Goal: Transaction & Acquisition: Purchase product/service

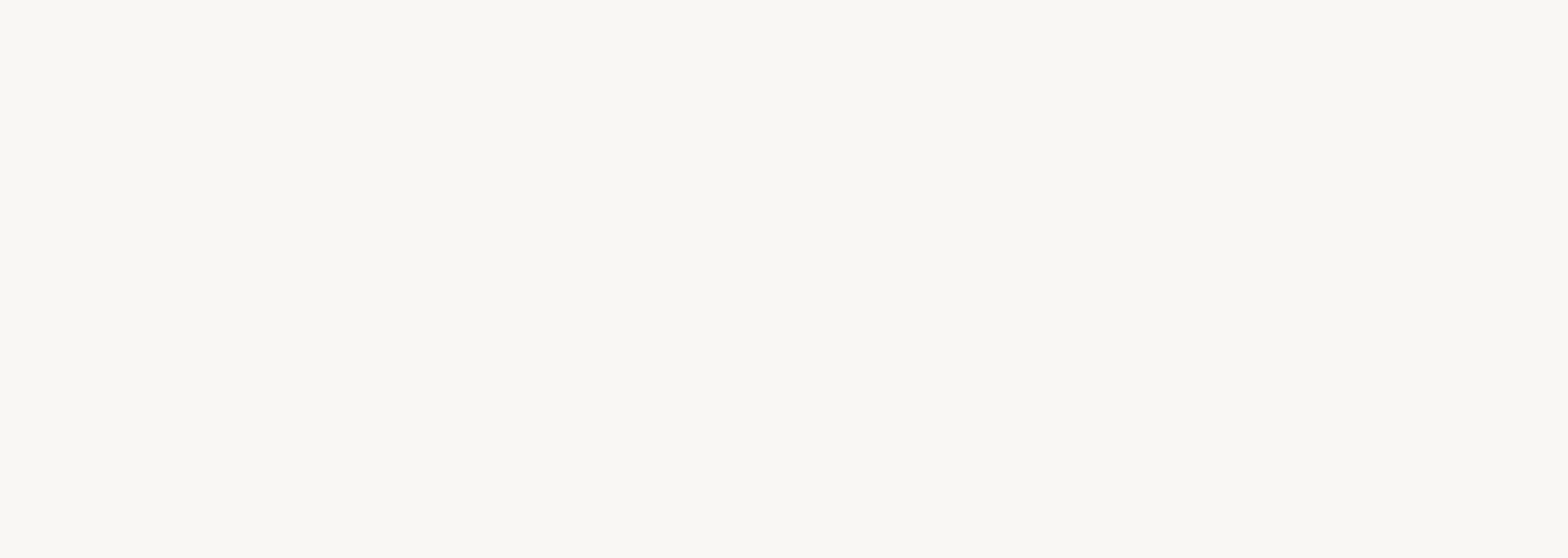
select select "FR"
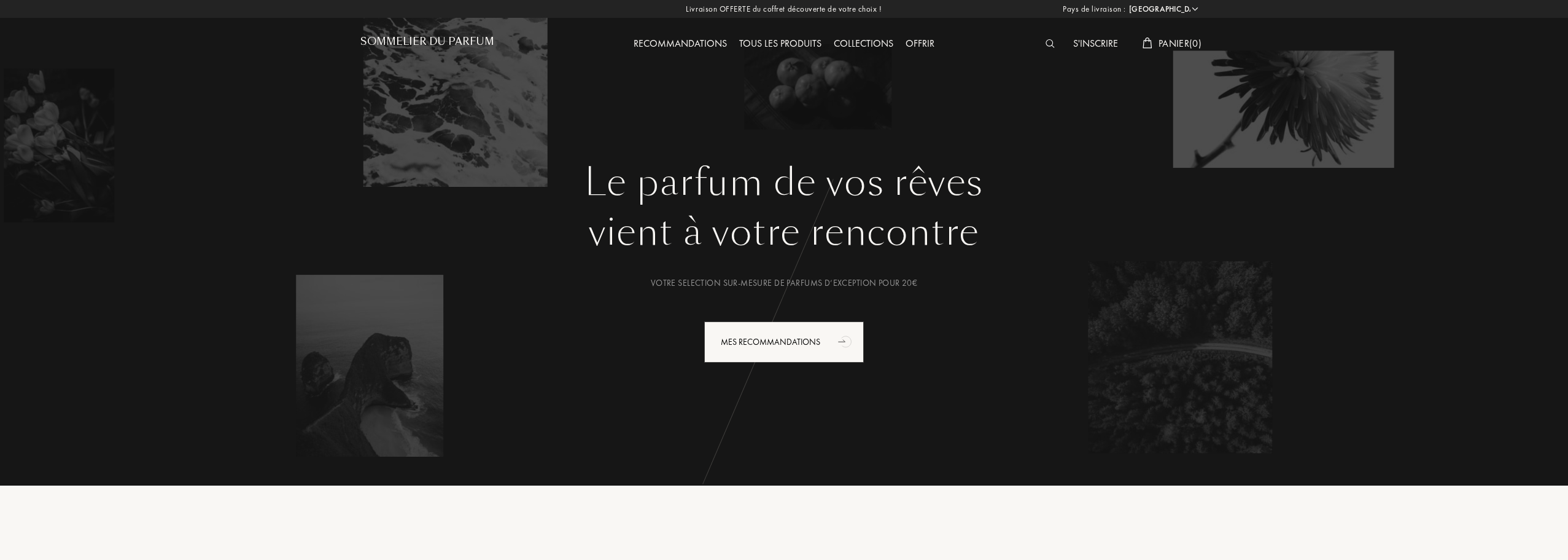
click at [799, 35] on div "Recommandations Tous les produits Collections Offrir" at bounding box center [784, 34] width 423 height 67
click at [782, 42] on div "Tous les produits" at bounding box center [780, 44] width 95 height 16
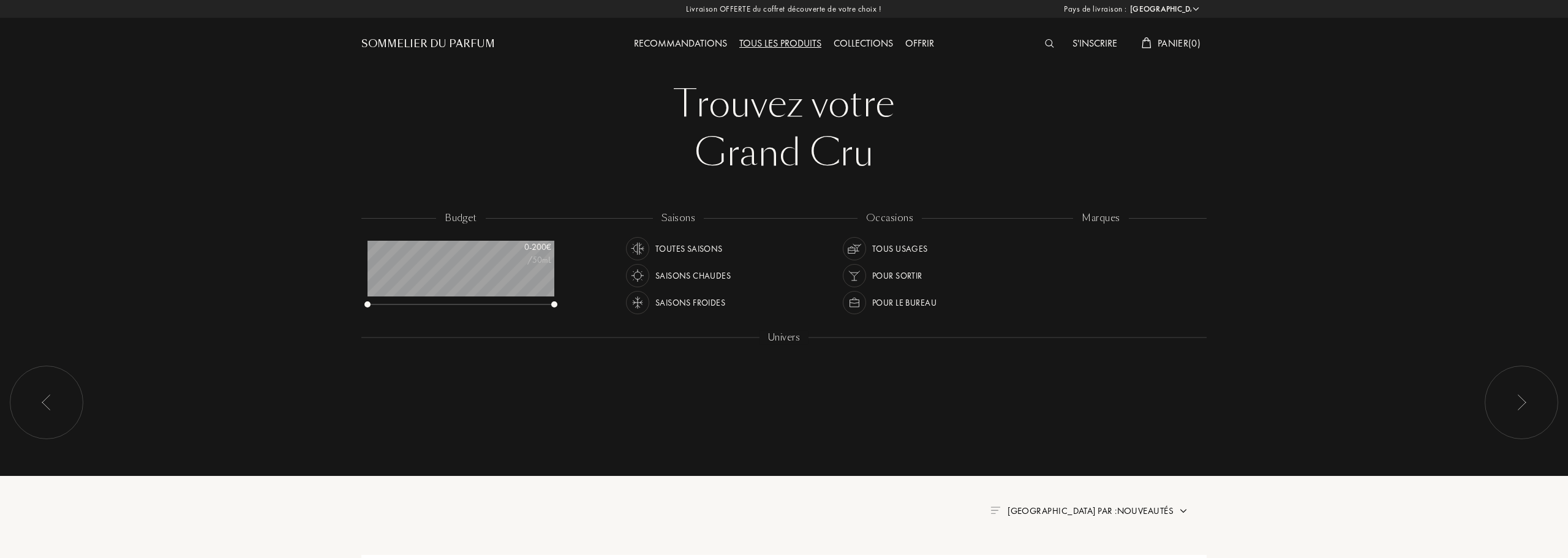
select select "FR"
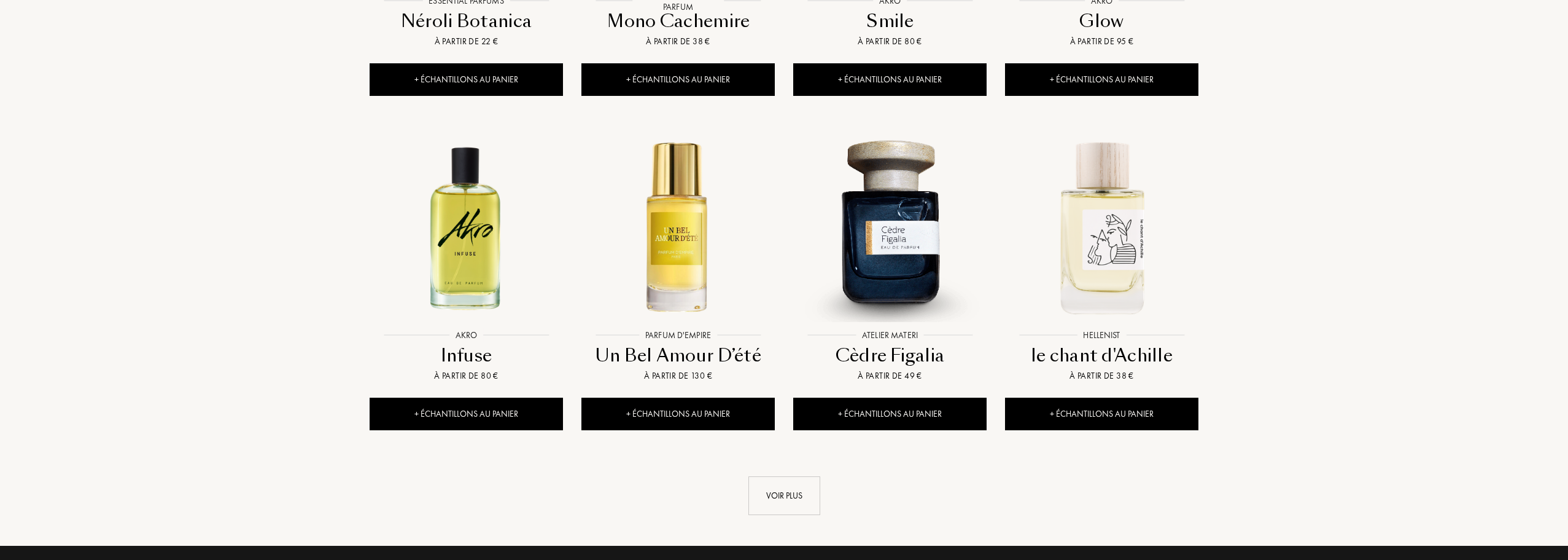
scroll to position [1167, 0]
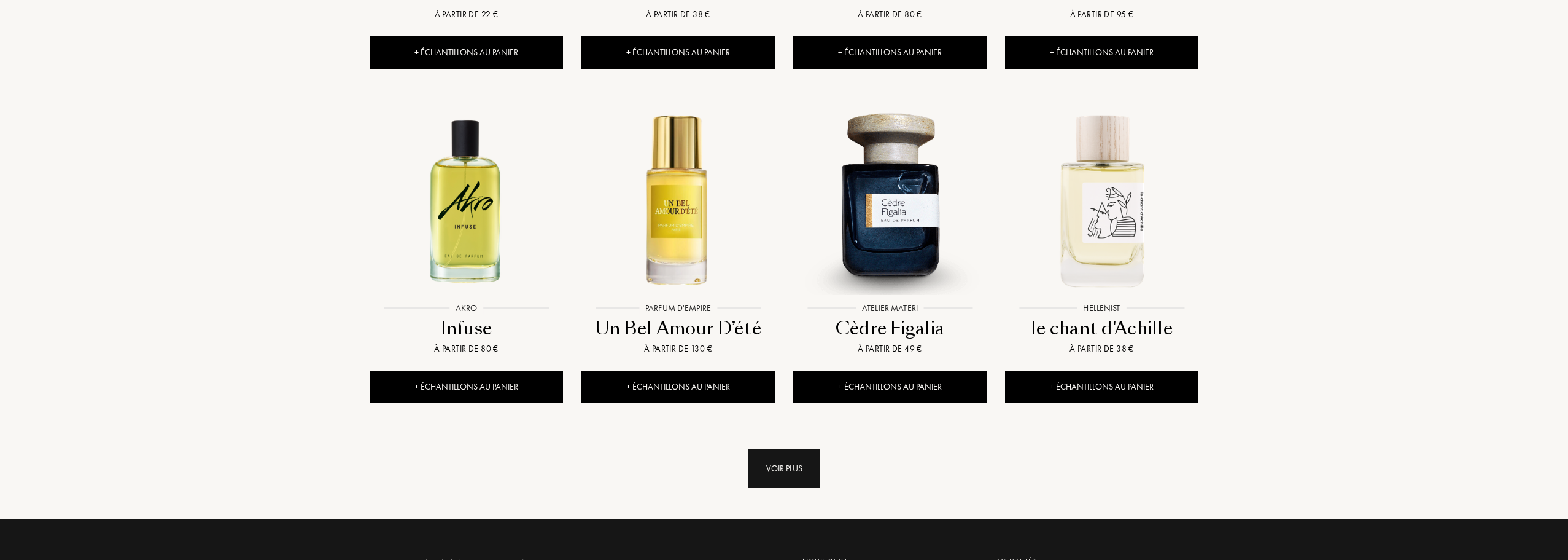
click at [813, 449] on div "Voir plus" at bounding box center [784, 468] width 72 height 39
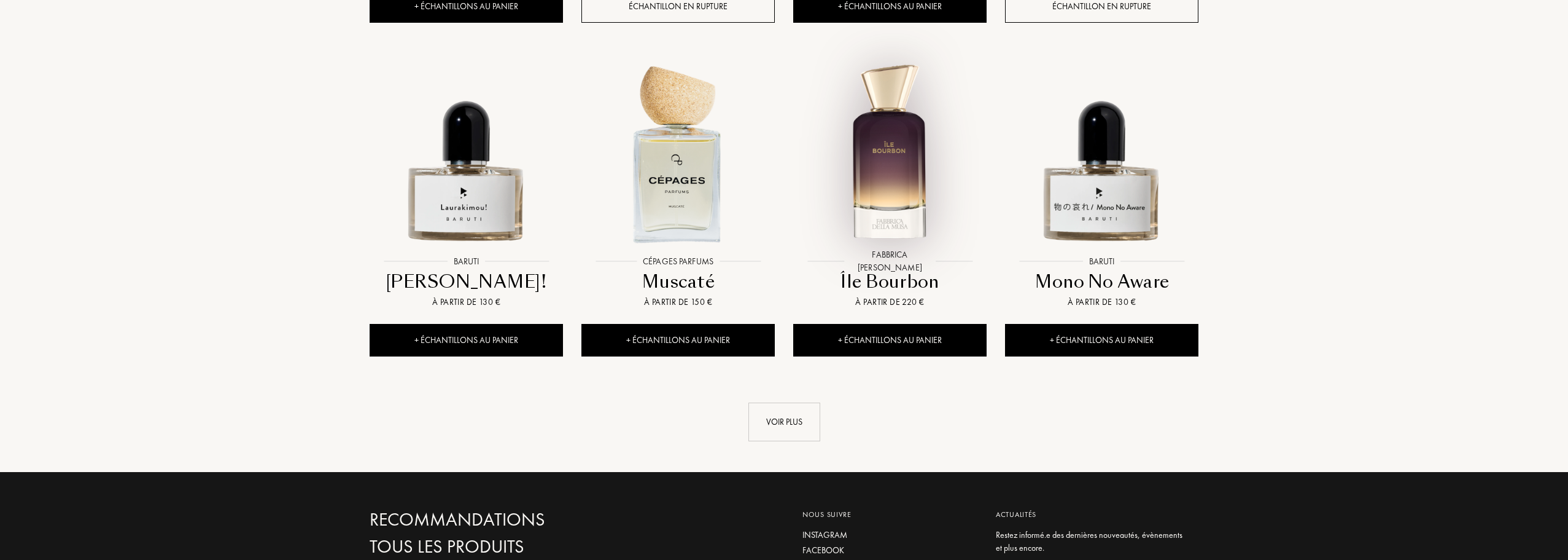
scroll to position [2273, 0]
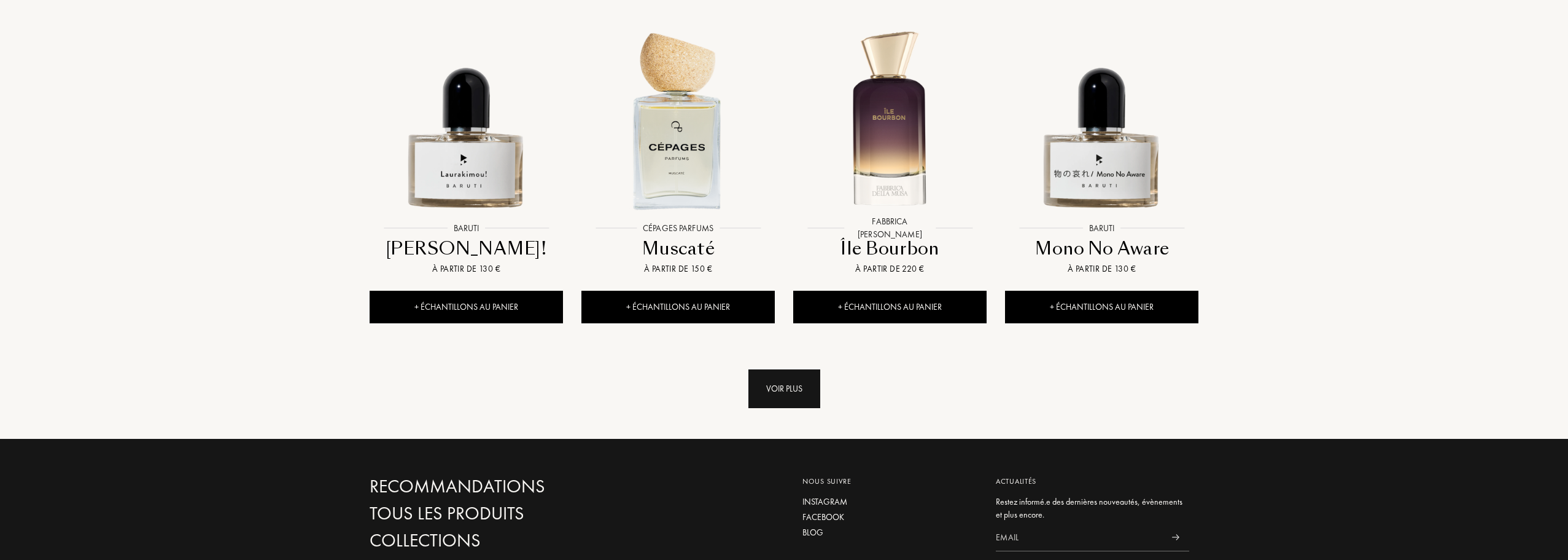
click at [779, 370] on div "Voir plus" at bounding box center [784, 389] width 72 height 39
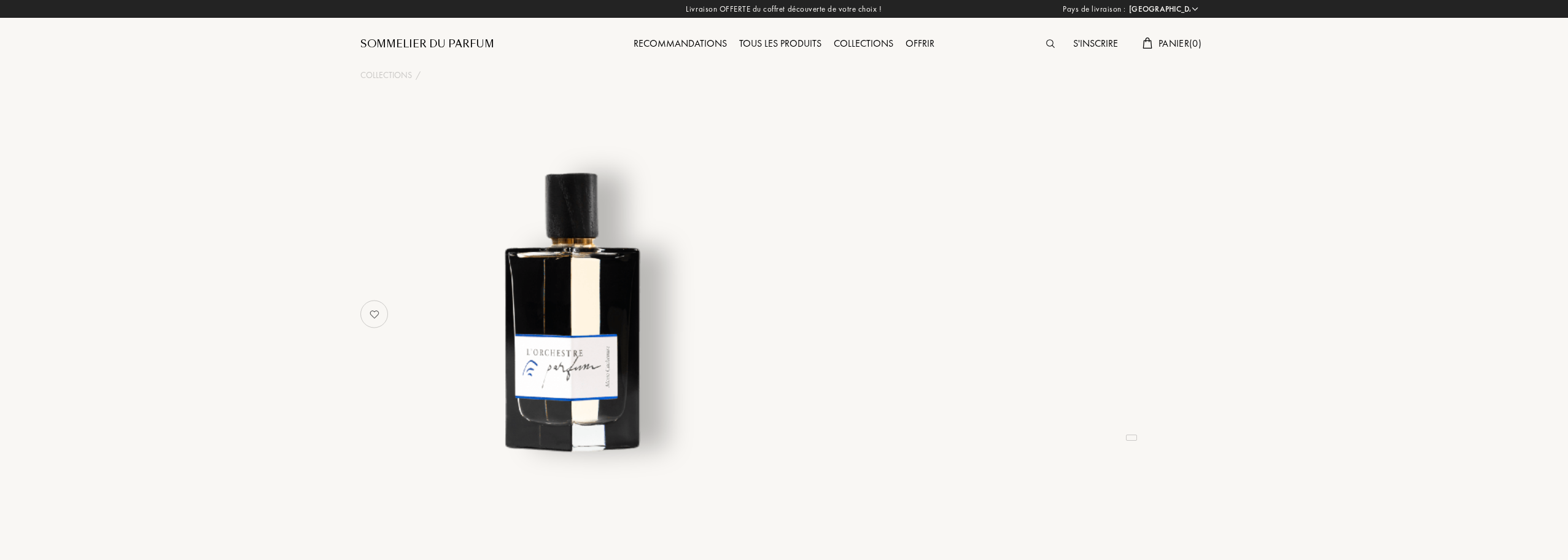
select select "FR"
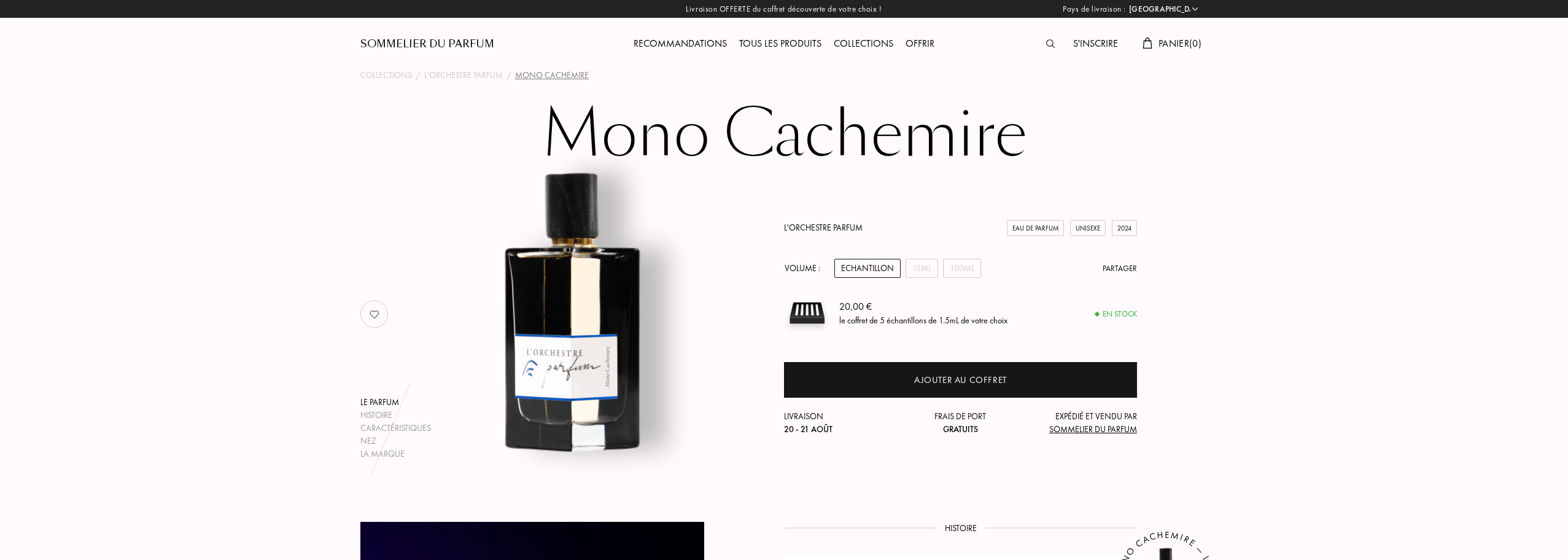
click at [867, 271] on div "Echantillon" at bounding box center [867, 268] width 66 height 19
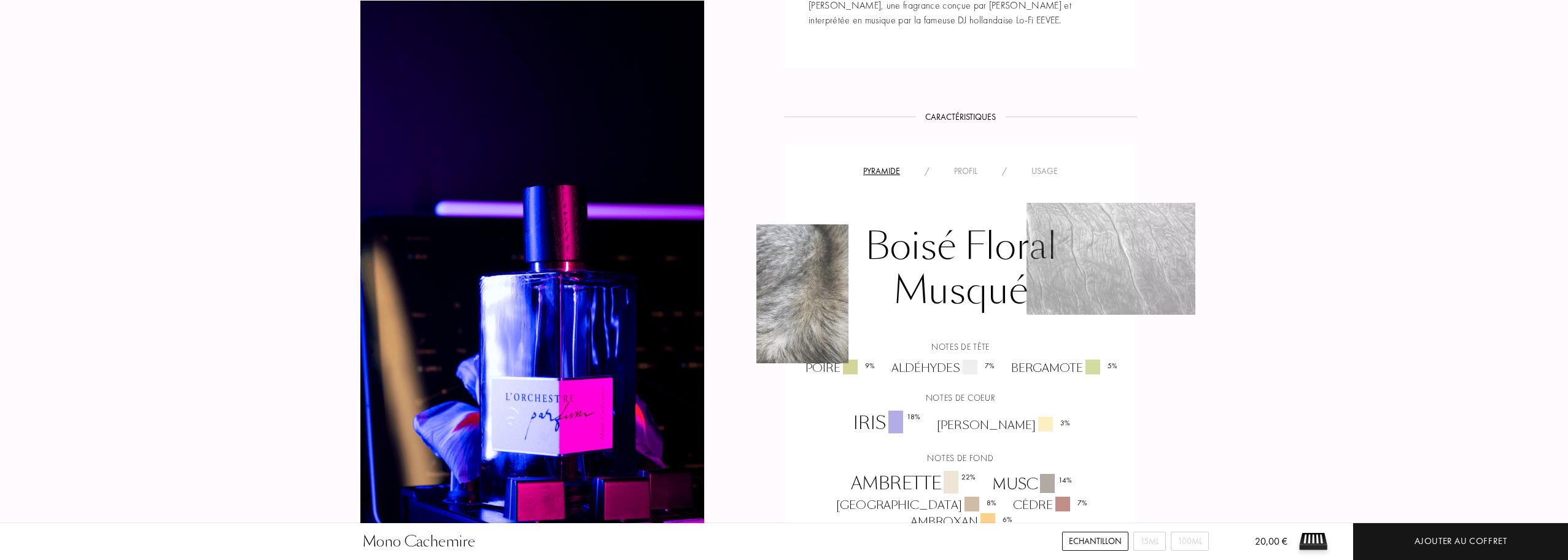
scroll to position [676, 0]
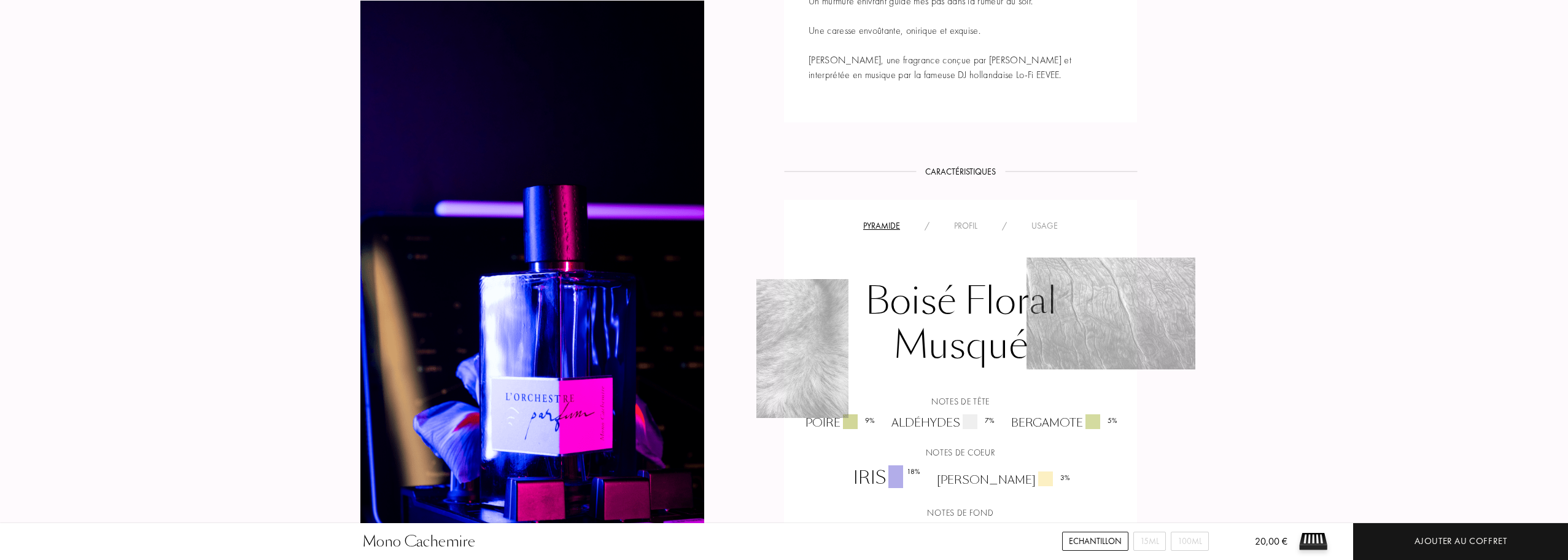
click at [990, 218] on div "Pyramide / Profil / Usage" at bounding box center [961, 225] width 335 height 15
click at [966, 226] on div "Profil" at bounding box center [966, 226] width 48 height 13
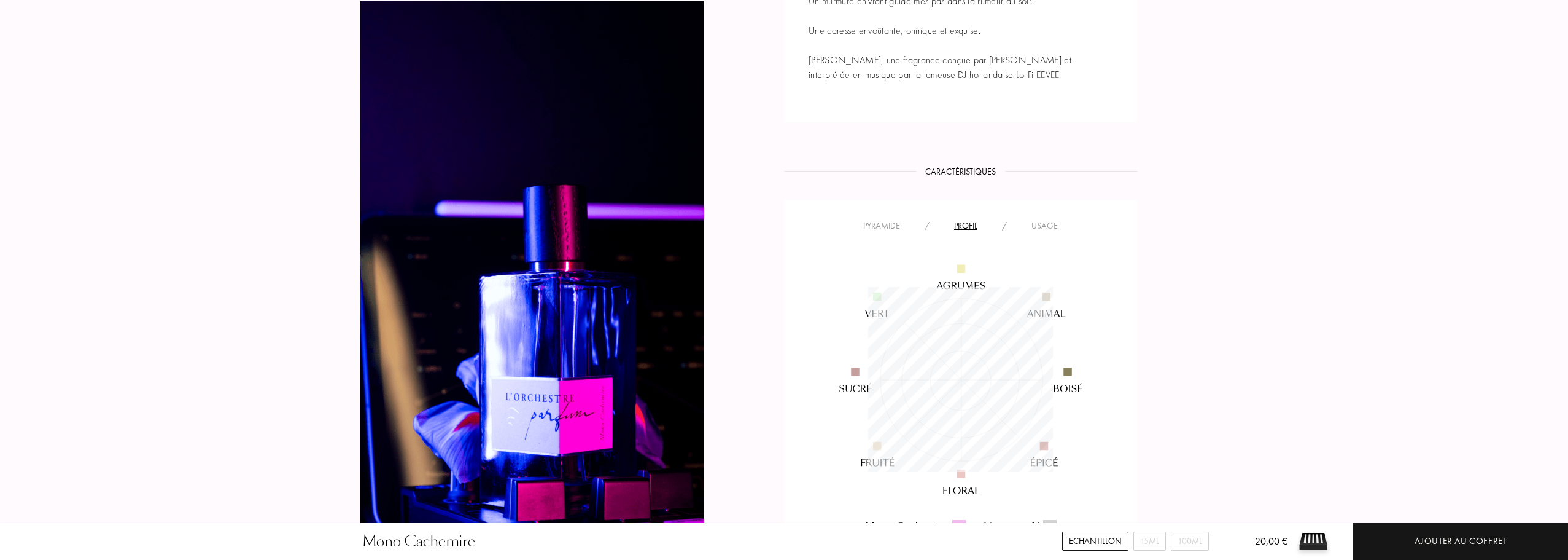
scroll to position [185, 185]
click at [1051, 228] on div "Usage" at bounding box center [1045, 226] width 51 height 13
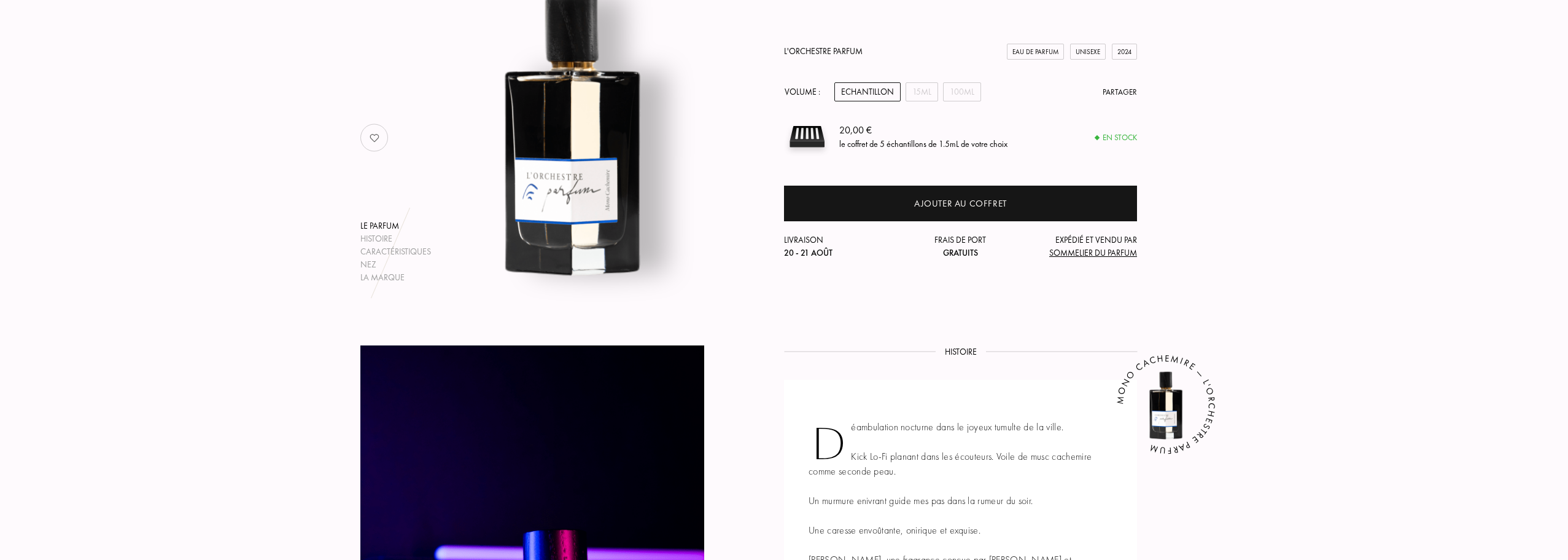
scroll to position [61, 0]
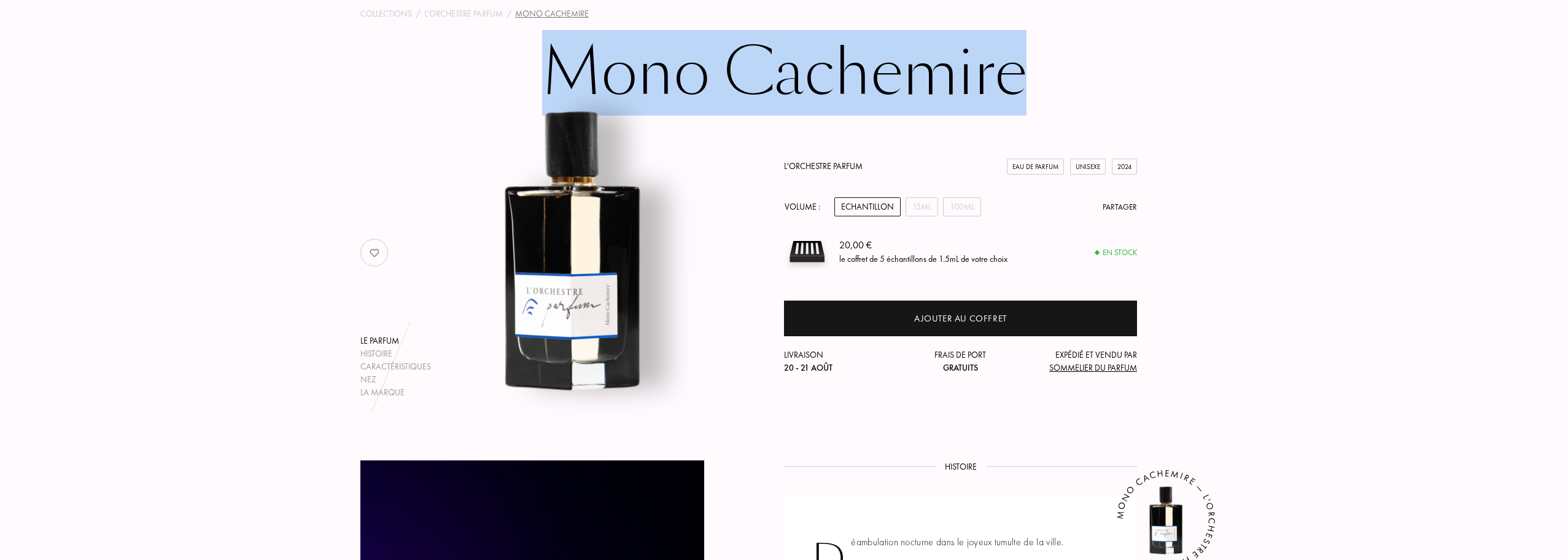
drag, startPoint x: 963, startPoint y: 66, endPoint x: 581, endPoint y: 55, distance: 382.2
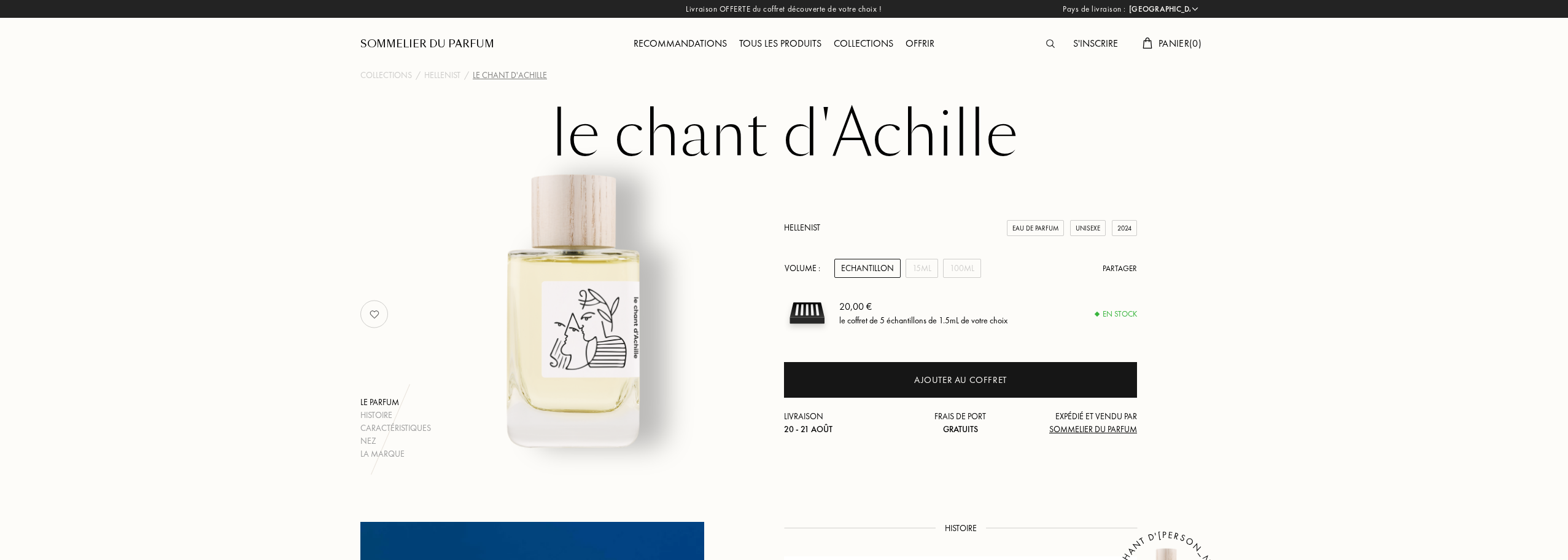
select select "FR"
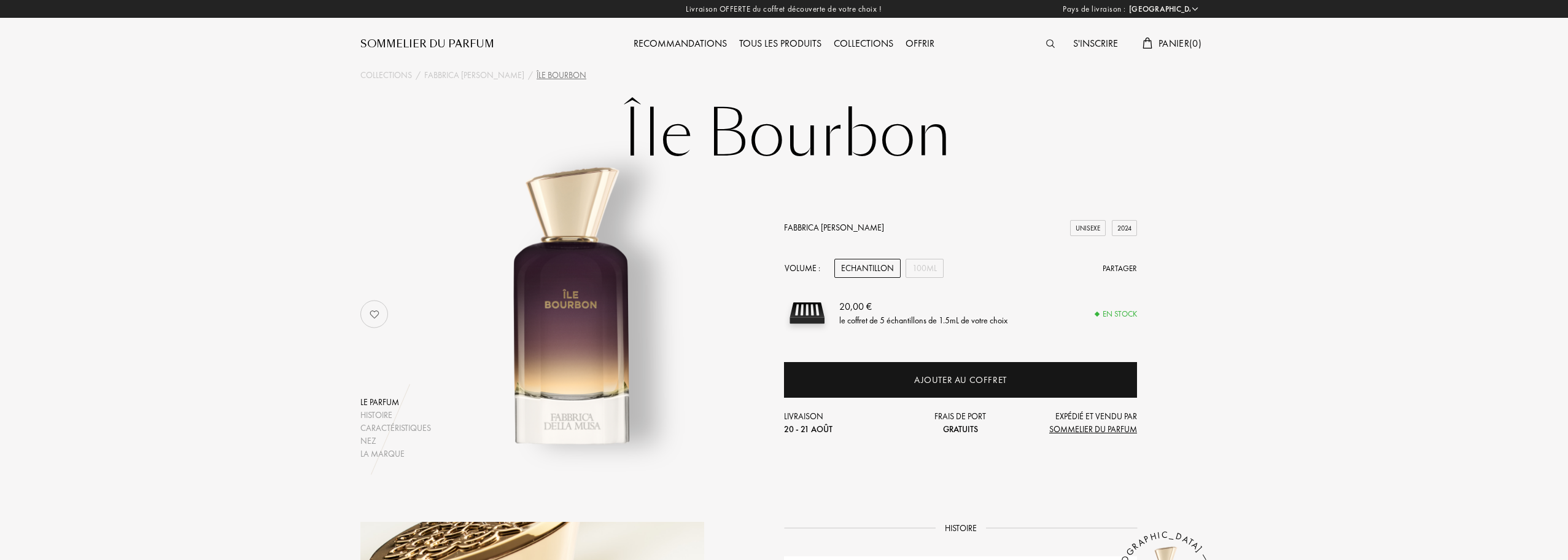
select select "FR"
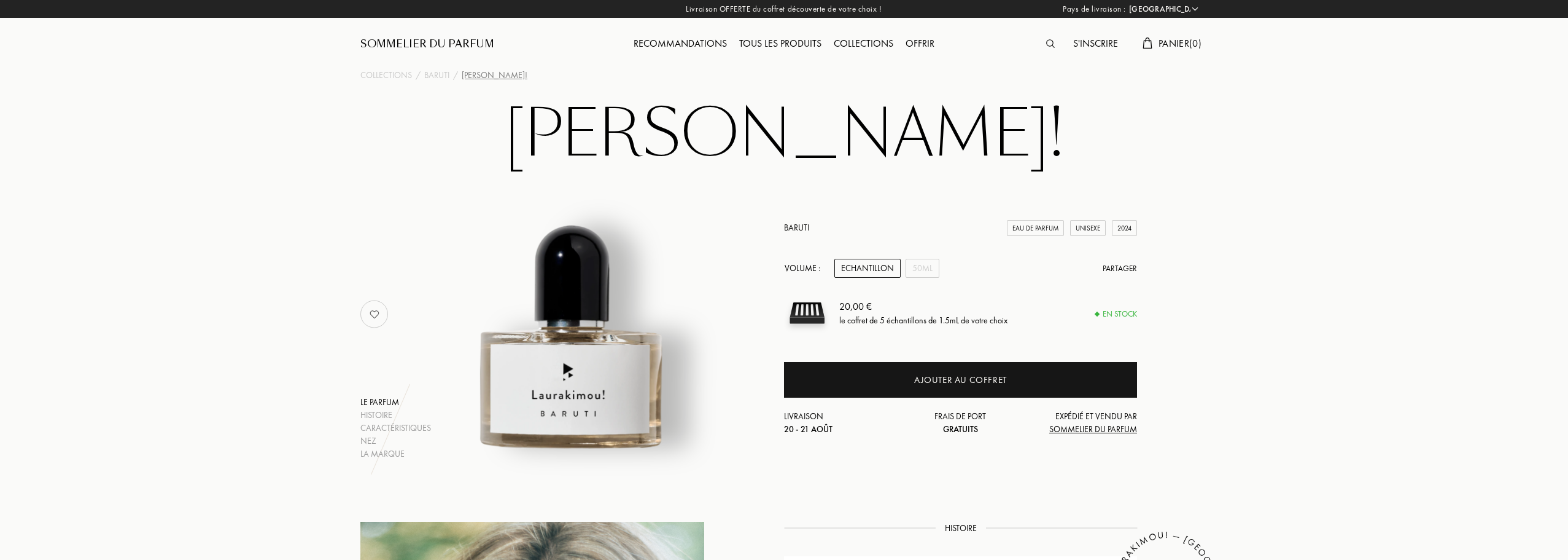
select select "FR"
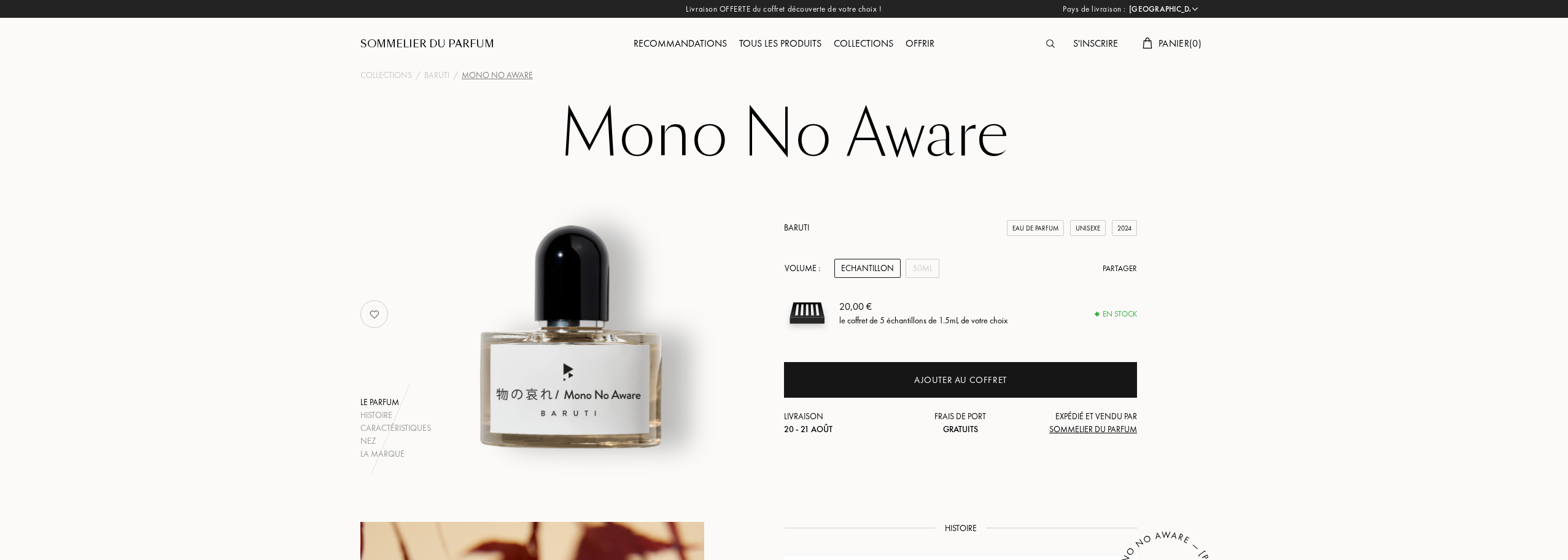
select select "FR"
